Goal: Transaction & Acquisition: Book appointment/travel/reservation

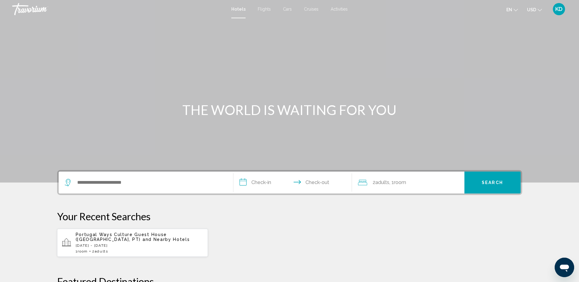
click at [560, 9] on span "KD" at bounding box center [558, 9] width 7 height 6
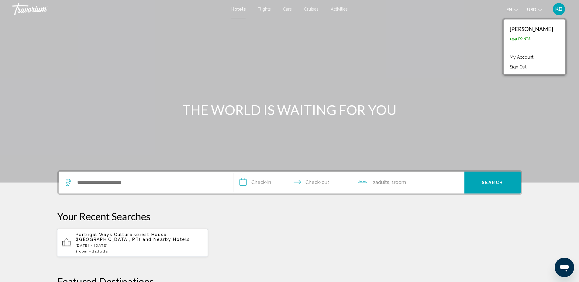
click at [526, 55] on link "My Account" at bounding box center [522, 57] width 30 height 8
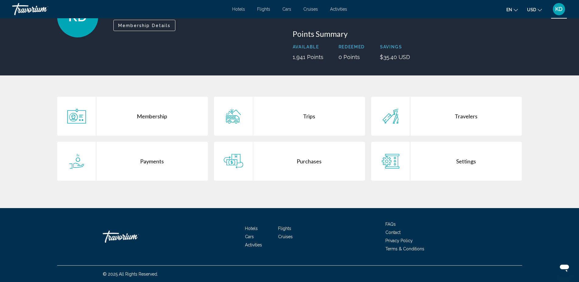
scroll to position [61, 0]
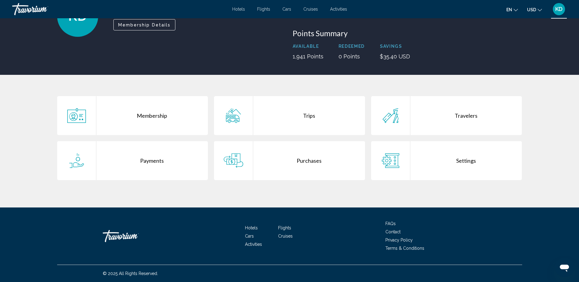
click at [309, 158] on div "Purchases" at bounding box center [309, 160] width 112 height 39
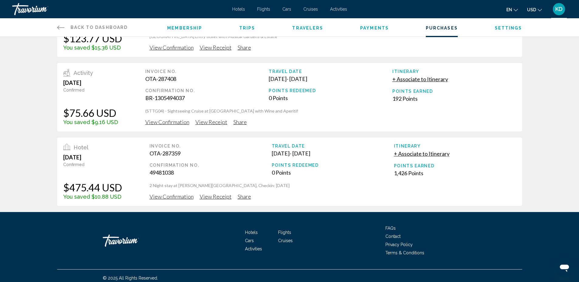
scroll to position [59, 0]
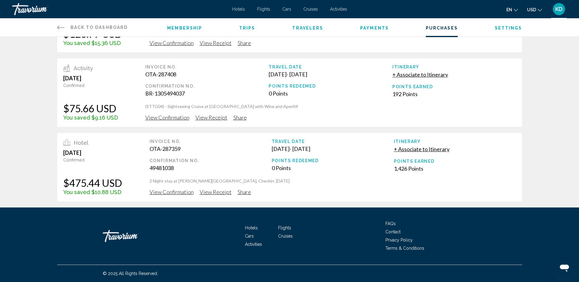
click at [221, 46] on span "View Receipt" at bounding box center [216, 43] width 32 height 7
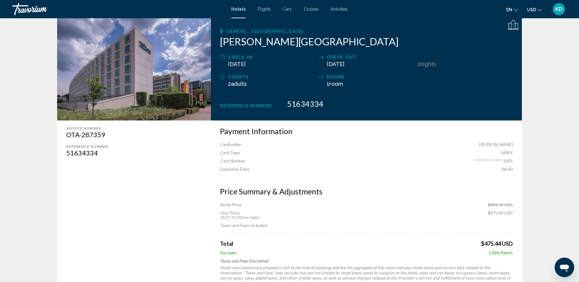
scroll to position [61, 0]
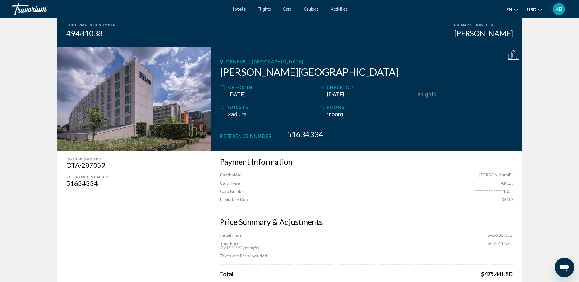
drag, startPoint x: 4, startPoint y: 44, endPoint x: 16, endPoint y: 45, distance: 12.8
click at [4, 44] on app-hotel-booking-confirmation "Receipt Reservation Status Traveled Print Confirmation Number 49481038 Primary …" at bounding box center [289, 171] width 579 height 428
click at [340, 7] on span "Activities" at bounding box center [339, 9] width 17 height 5
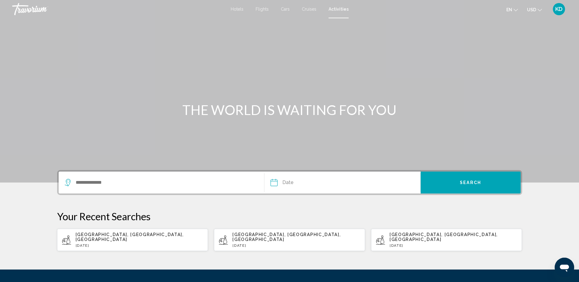
click at [558, 9] on span "KD" at bounding box center [558, 9] width 7 height 6
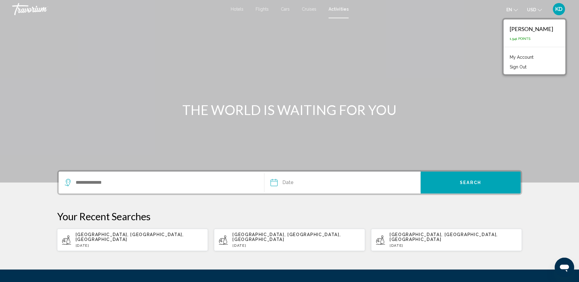
click at [536, 59] on link "My Account" at bounding box center [522, 57] width 30 height 8
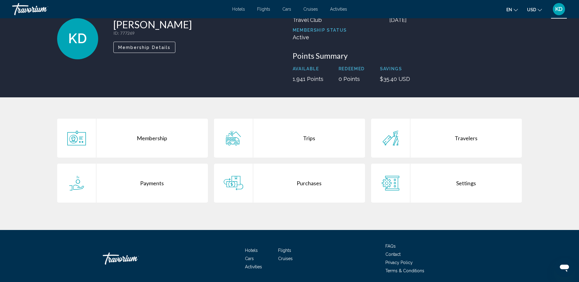
scroll to position [61, 0]
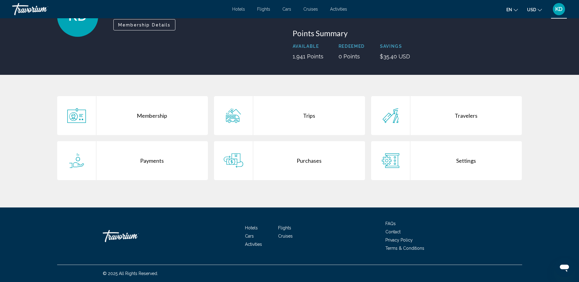
click at [314, 163] on div "Purchases" at bounding box center [309, 160] width 112 height 39
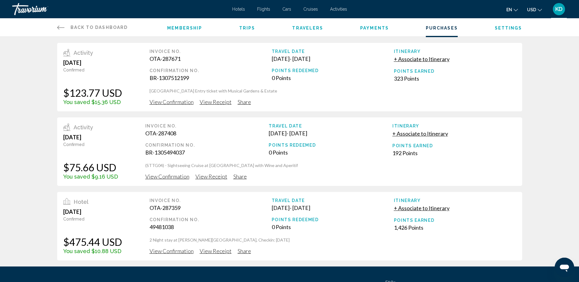
click at [213, 102] on span "View Receipt" at bounding box center [216, 101] width 32 height 7
click at [205, 105] on span "View Receipt" at bounding box center [216, 101] width 32 height 7
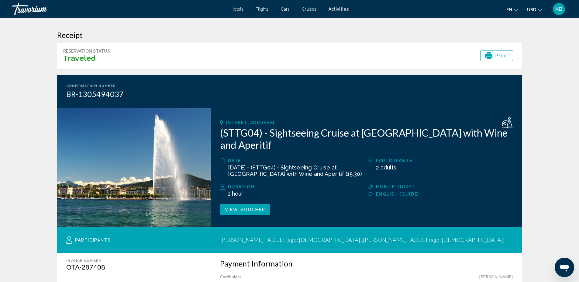
click at [500, 54] on span "Print" at bounding box center [501, 55] width 13 height 10
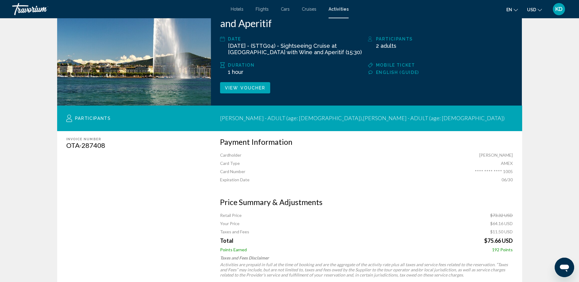
scroll to position [91, 0]
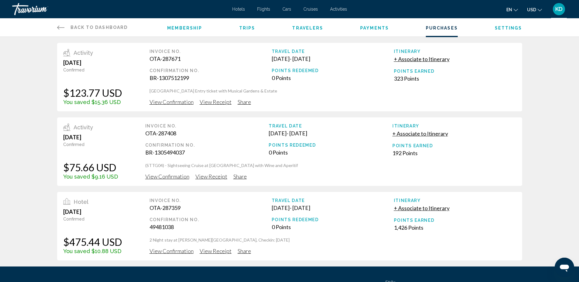
click at [245, 26] on span "Trips" at bounding box center [247, 28] width 16 height 5
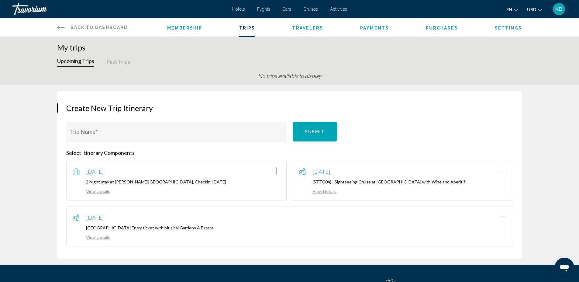
click at [439, 29] on span "Purchases" at bounding box center [442, 28] width 32 height 5
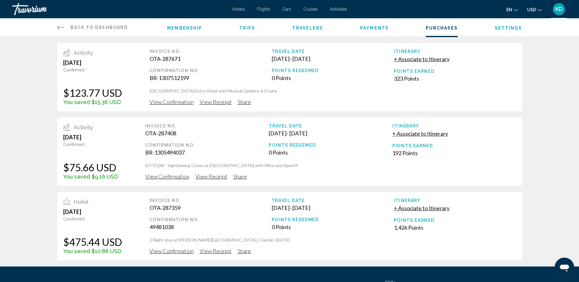
click at [560, 9] on span "KD" at bounding box center [558, 9] width 7 height 6
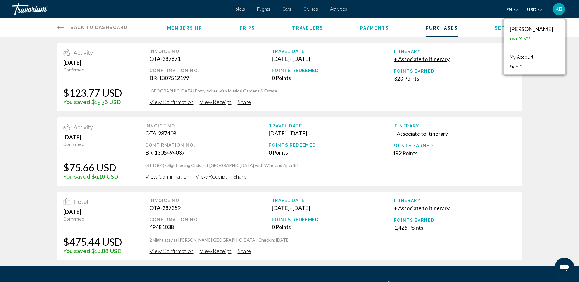
click at [549, 109] on div "Activity [DATE] Confirmed $123.77 USD You saved $15.36 USD Invoice No. OTA-2876…" at bounding box center [289, 148] width 579 height 223
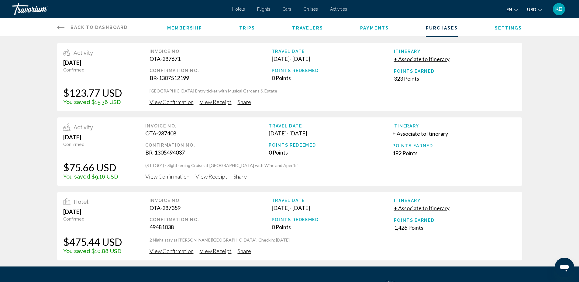
click at [314, 8] on span "Cruises" at bounding box center [310, 9] width 15 height 5
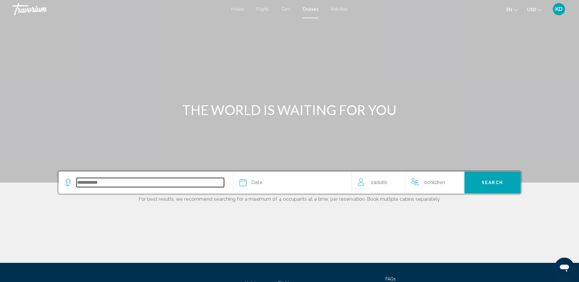
click at [213, 182] on input "Search widget" at bounding box center [150, 182] width 147 height 9
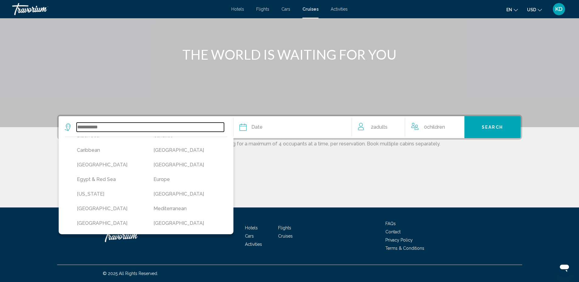
scroll to position [91, 0]
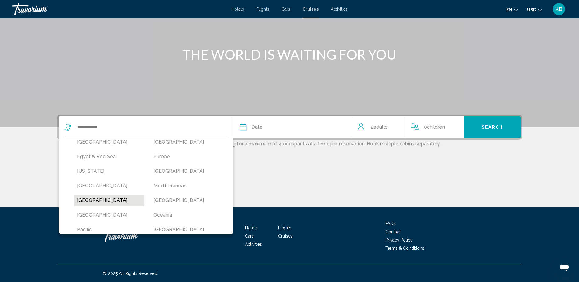
click at [88, 198] on button "[GEOGRAPHIC_DATA]" at bounding box center [109, 201] width 71 height 12
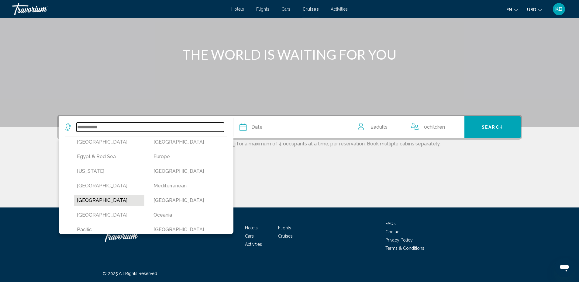
type input "******"
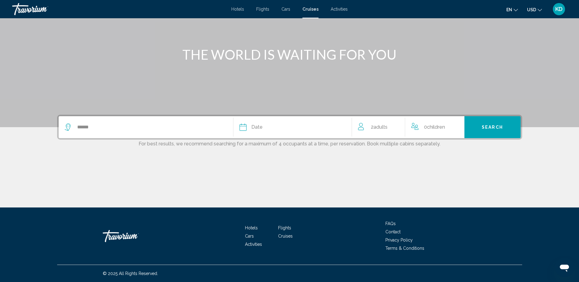
click at [247, 131] on div "Date" at bounding box center [292, 127] width 106 height 9
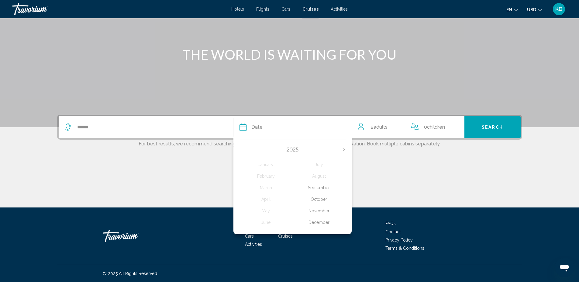
click at [292, 149] on span "2025" at bounding box center [292, 149] width 12 height 7
click at [321, 188] on div "September" at bounding box center [318, 187] width 53 height 11
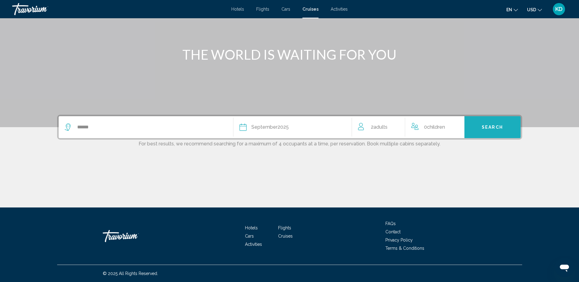
click at [480, 126] on button "Search" at bounding box center [492, 127] width 56 height 22
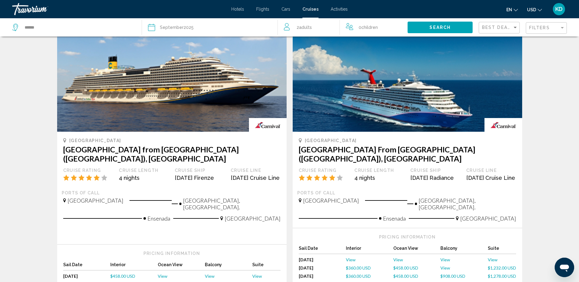
scroll to position [61, 0]
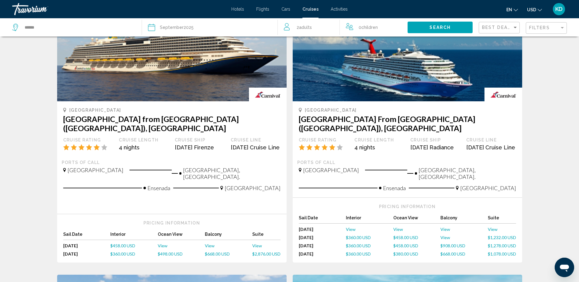
click at [404, 235] on span "$458.00 USD" at bounding box center [405, 237] width 25 height 5
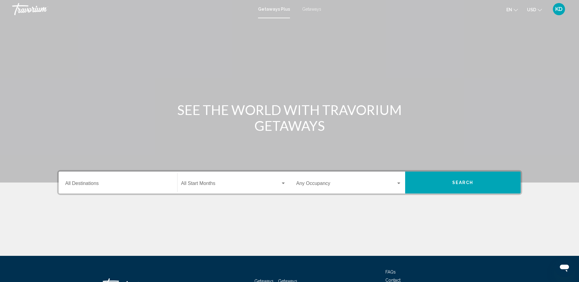
click at [226, 184] on span "Search widget" at bounding box center [230, 184] width 99 height 5
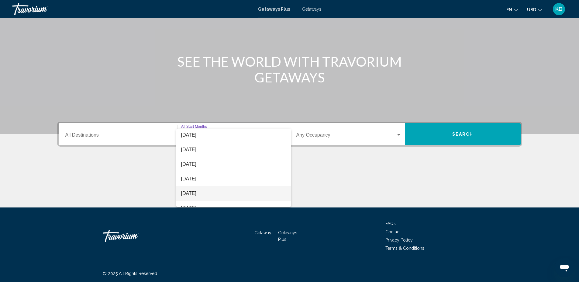
scroll to position [30, 0]
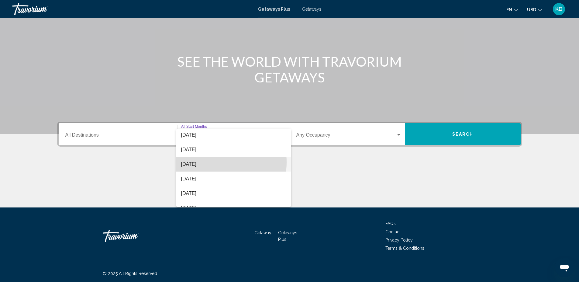
click at [203, 162] on span "December 2025" at bounding box center [233, 164] width 105 height 15
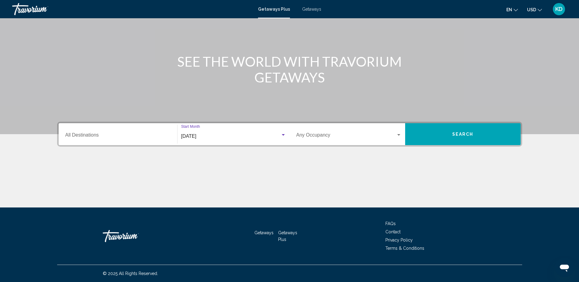
click at [311, 134] on span "Search widget" at bounding box center [346, 135] width 100 height 5
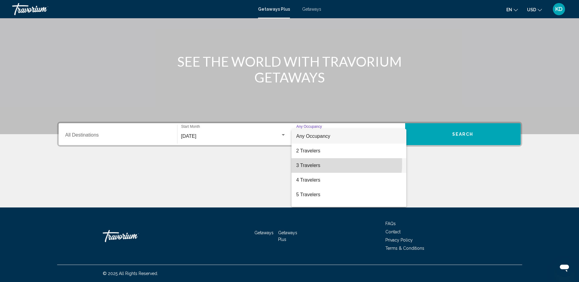
click at [304, 163] on span "3 Travelers" at bounding box center [348, 165] width 105 height 15
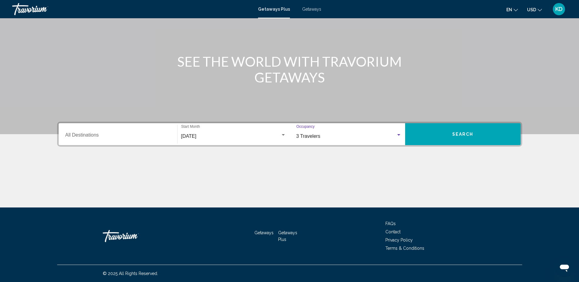
click at [463, 132] on span "Search" at bounding box center [462, 134] width 21 height 5
